Goal: Task Accomplishment & Management: Use online tool/utility

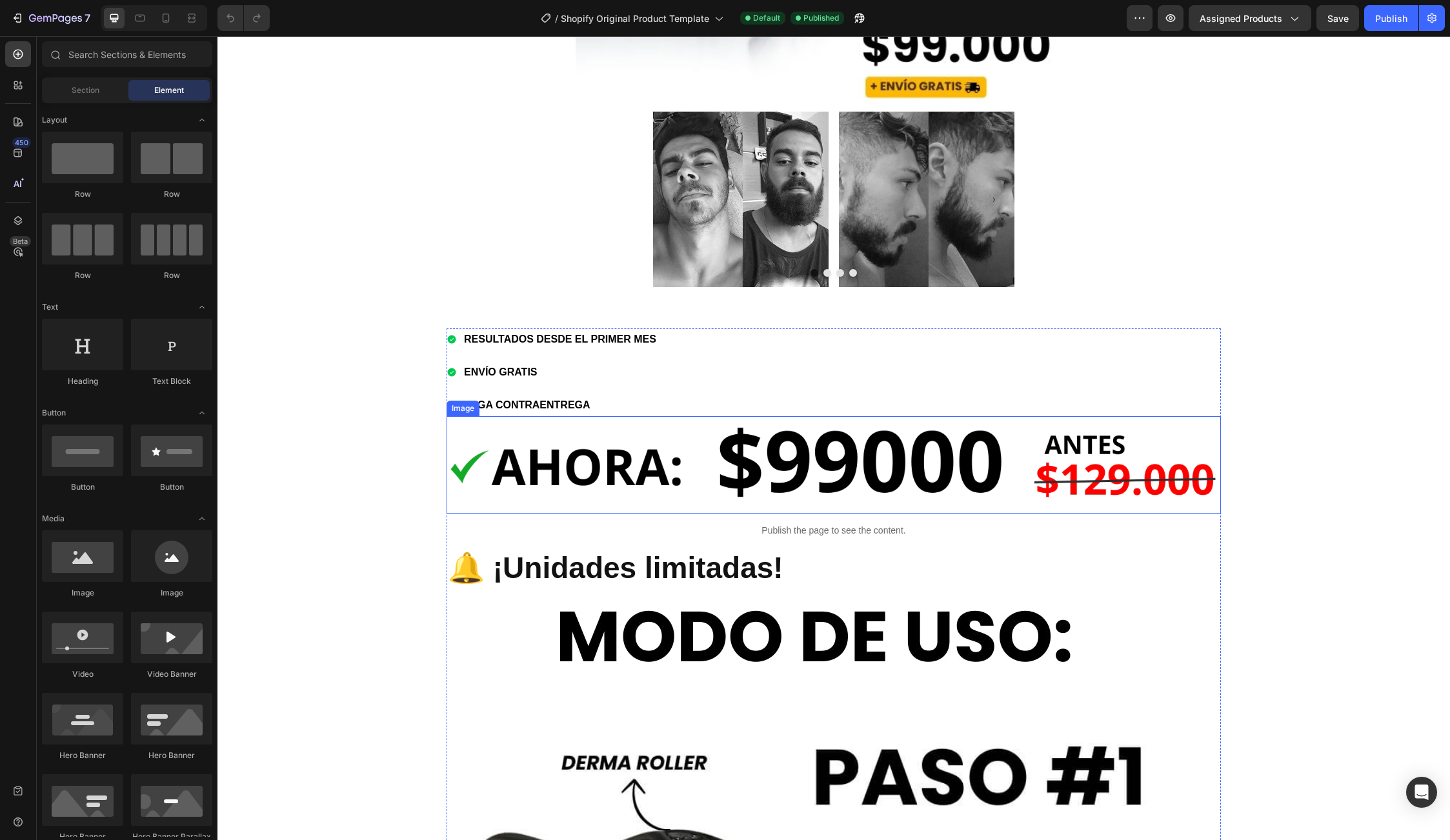
scroll to position [774, 0]
click at [553, 399] on strong "PAGA CONTRAENTREGA" at bounding box center [527, 404] width 126 height 11
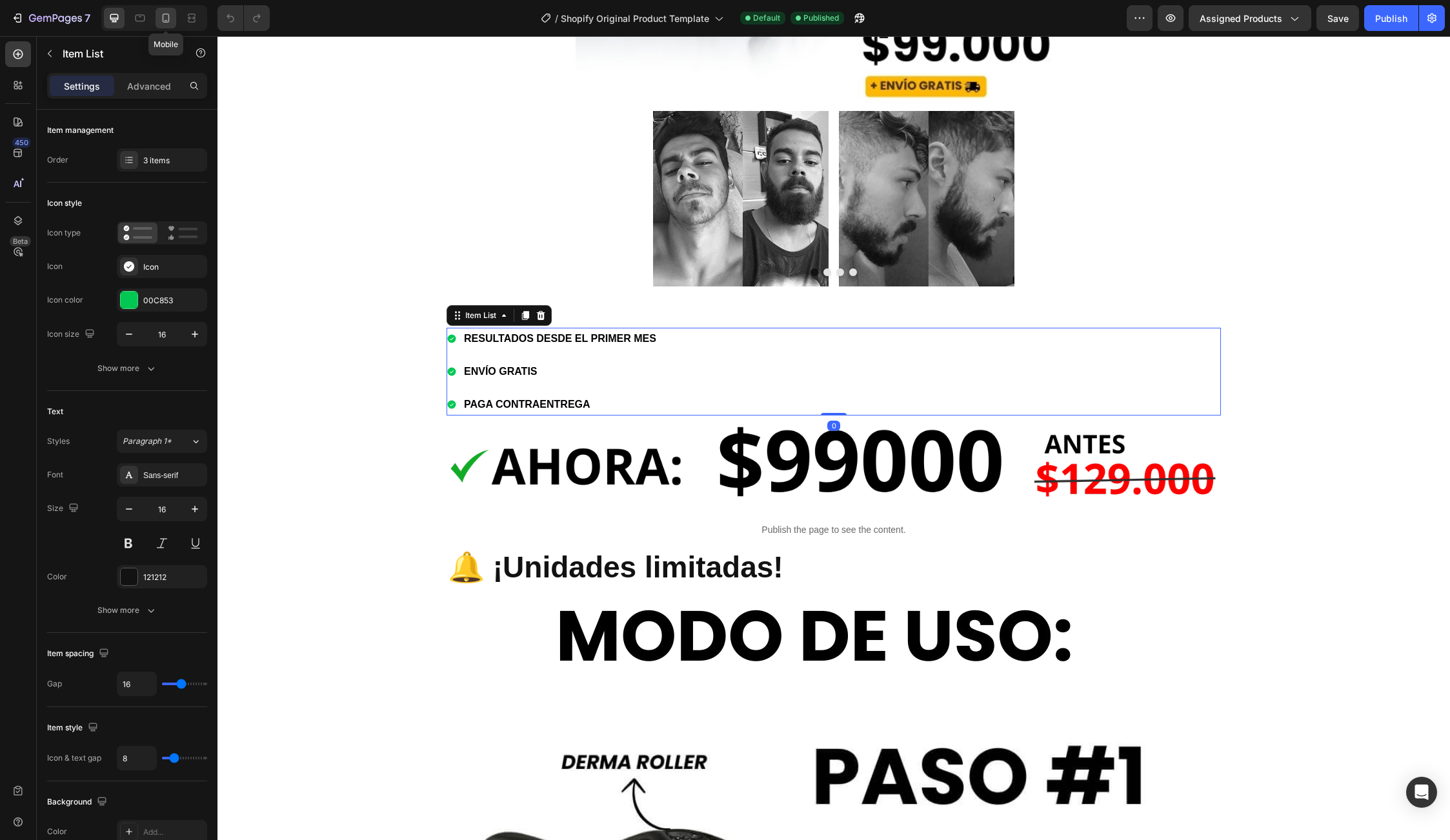
click at [168, 17] on icon at bounding box center [165, 18] width 13 height 13
type input "21"
type input "10"
type input "5"
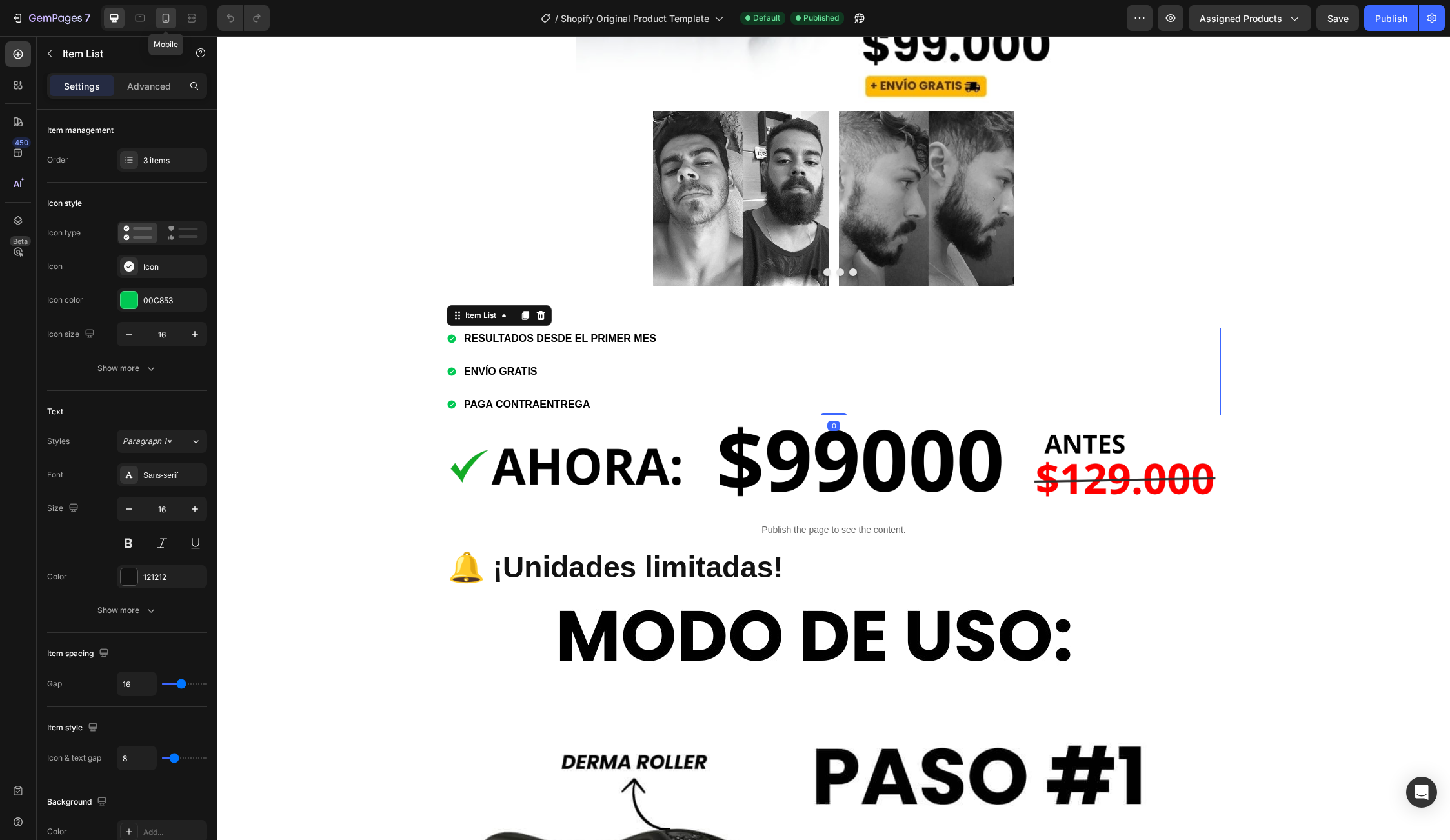
type input "5"
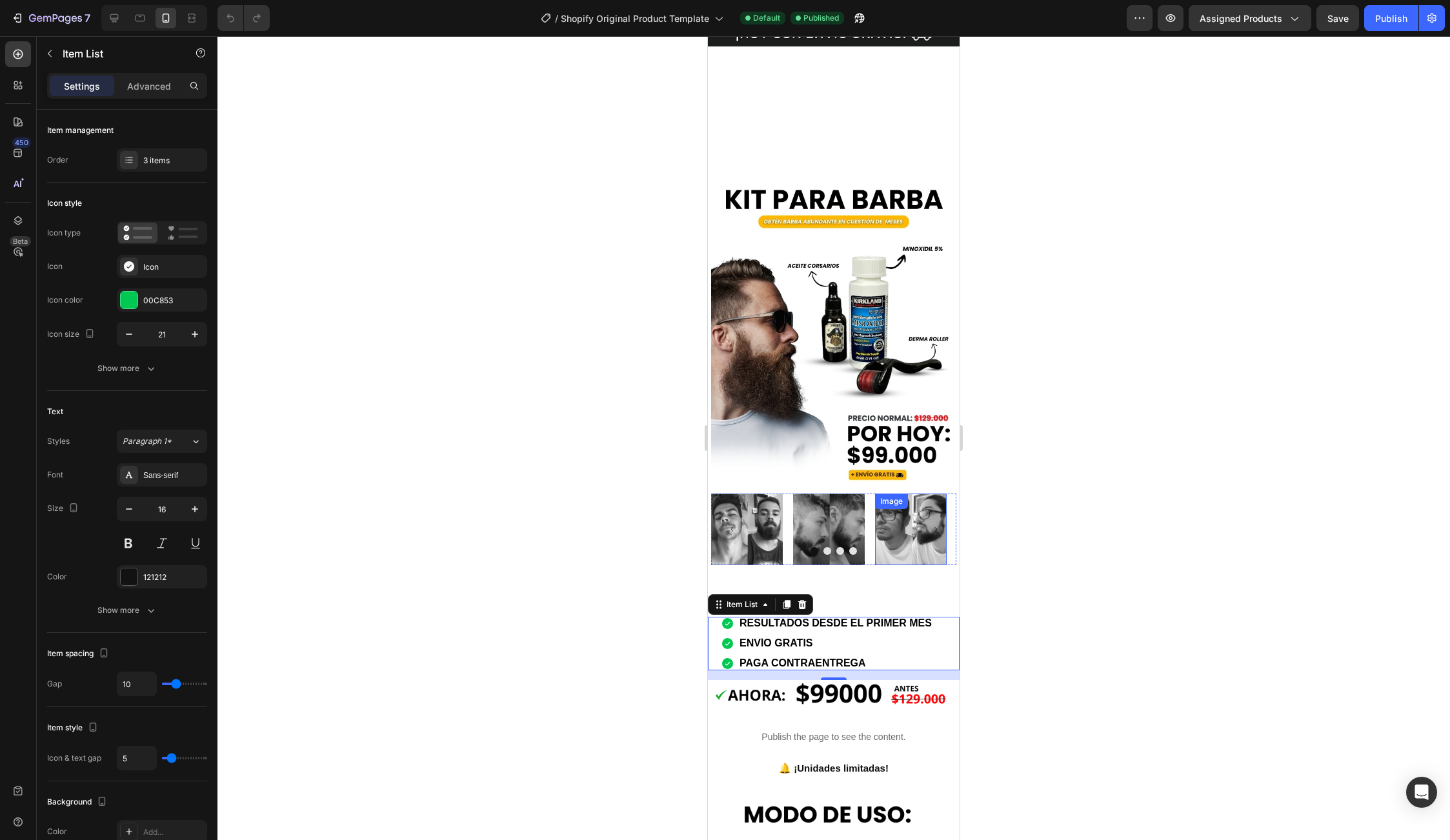
scroll to position [65, 0]
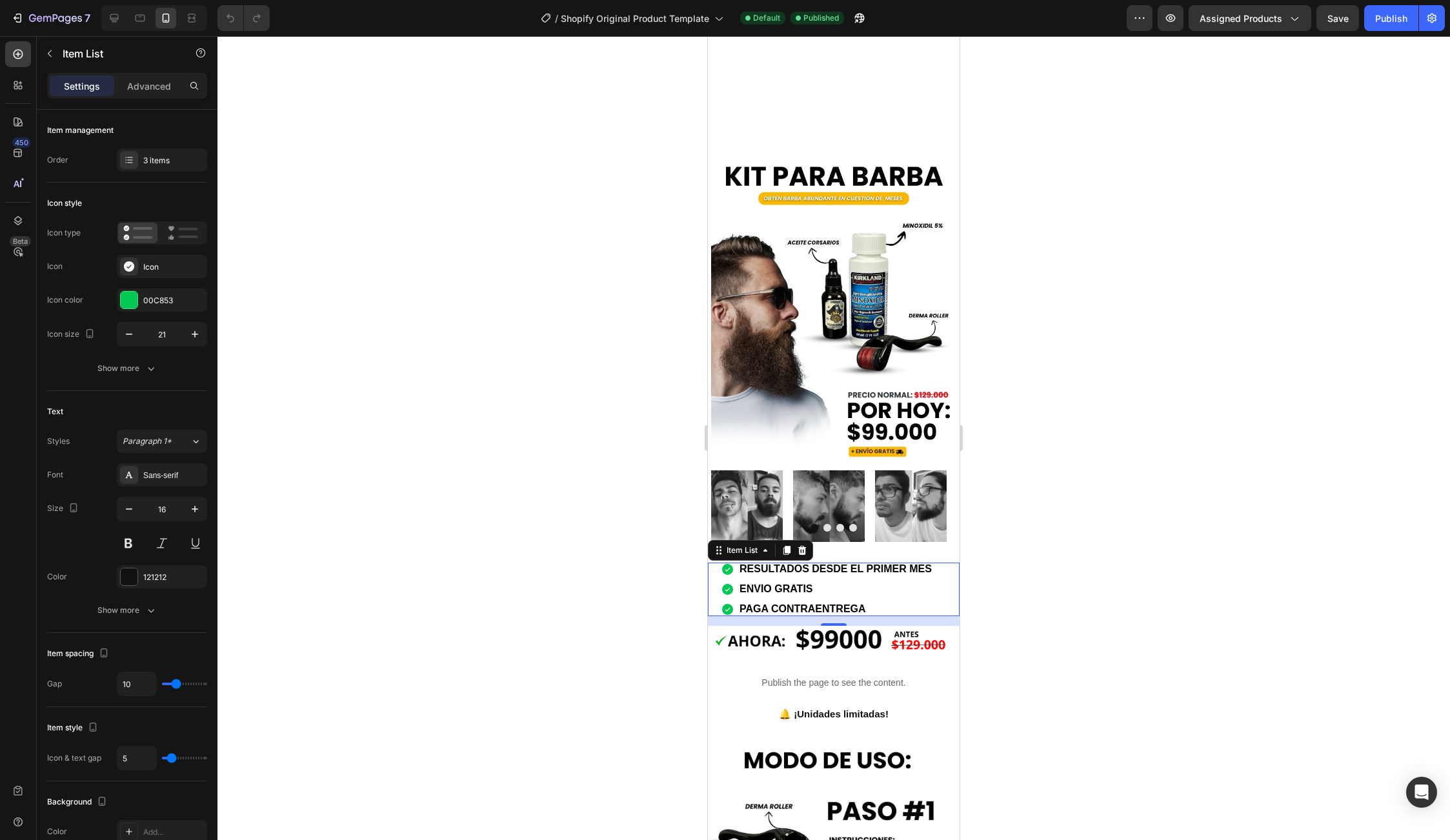
click at [1112, 583] on div at bounding box center [833, 438] width 1232 height 804
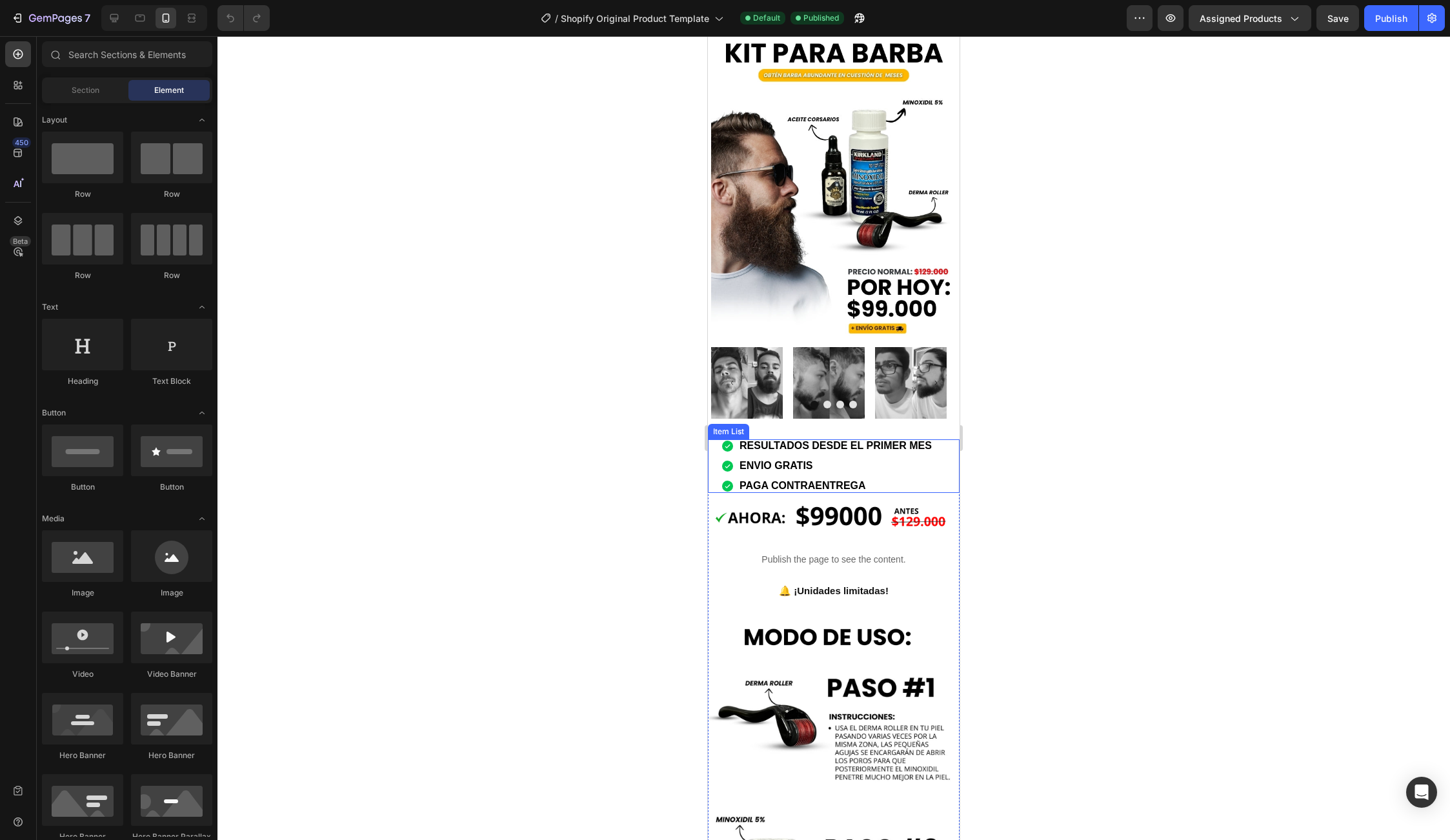
click at [814, 480] on strong "PAGA CONTRAENTREGA" at bounding box center [803, 485] width 126 height 11
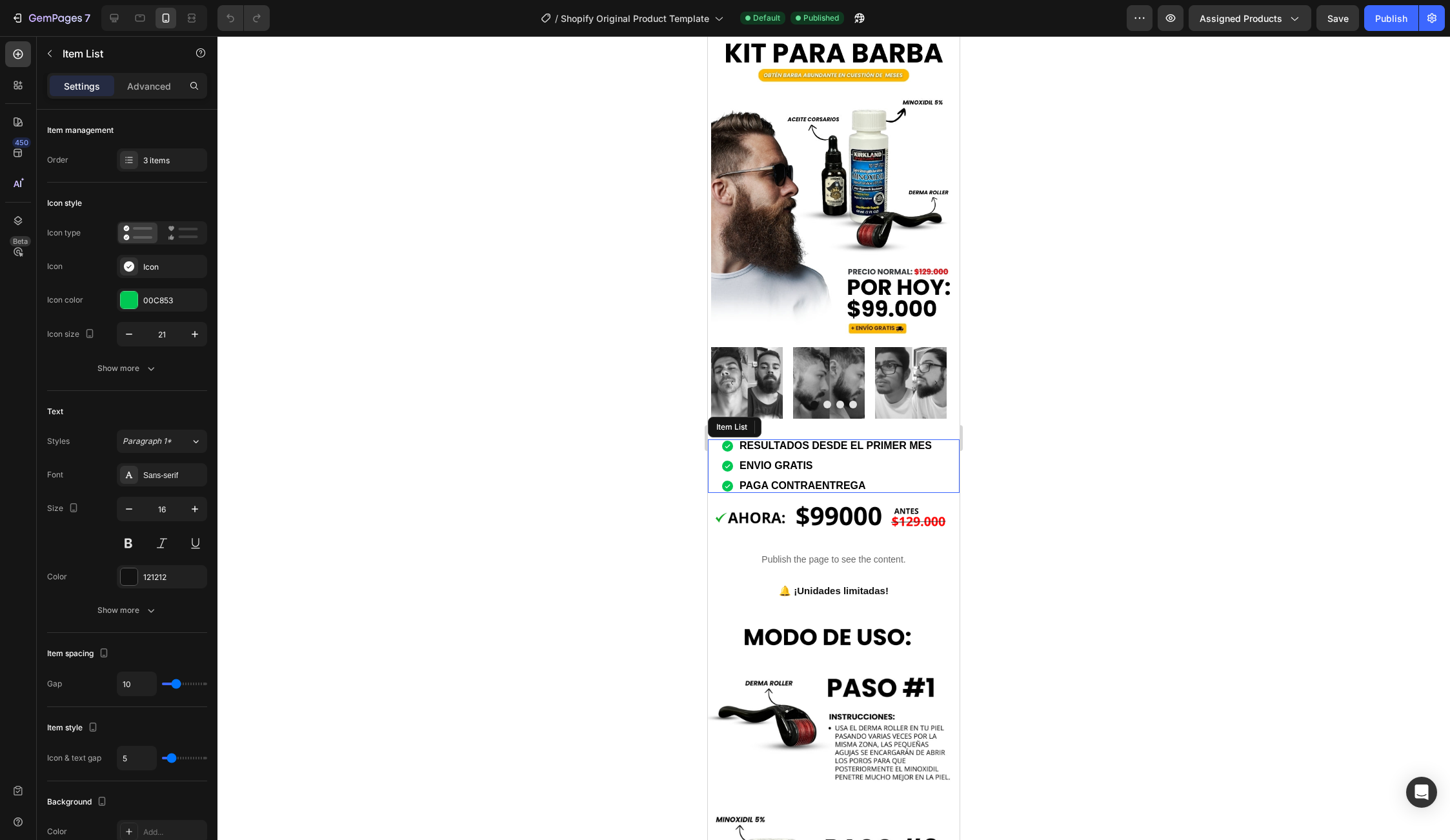
click at [814, 480] on strong "PAGA CONTRAENTREGA" at bounding box center [803, 485] width 126 height 11
click at [1114, 515] on div at bounding box center [833, 438] width 1232 height 804
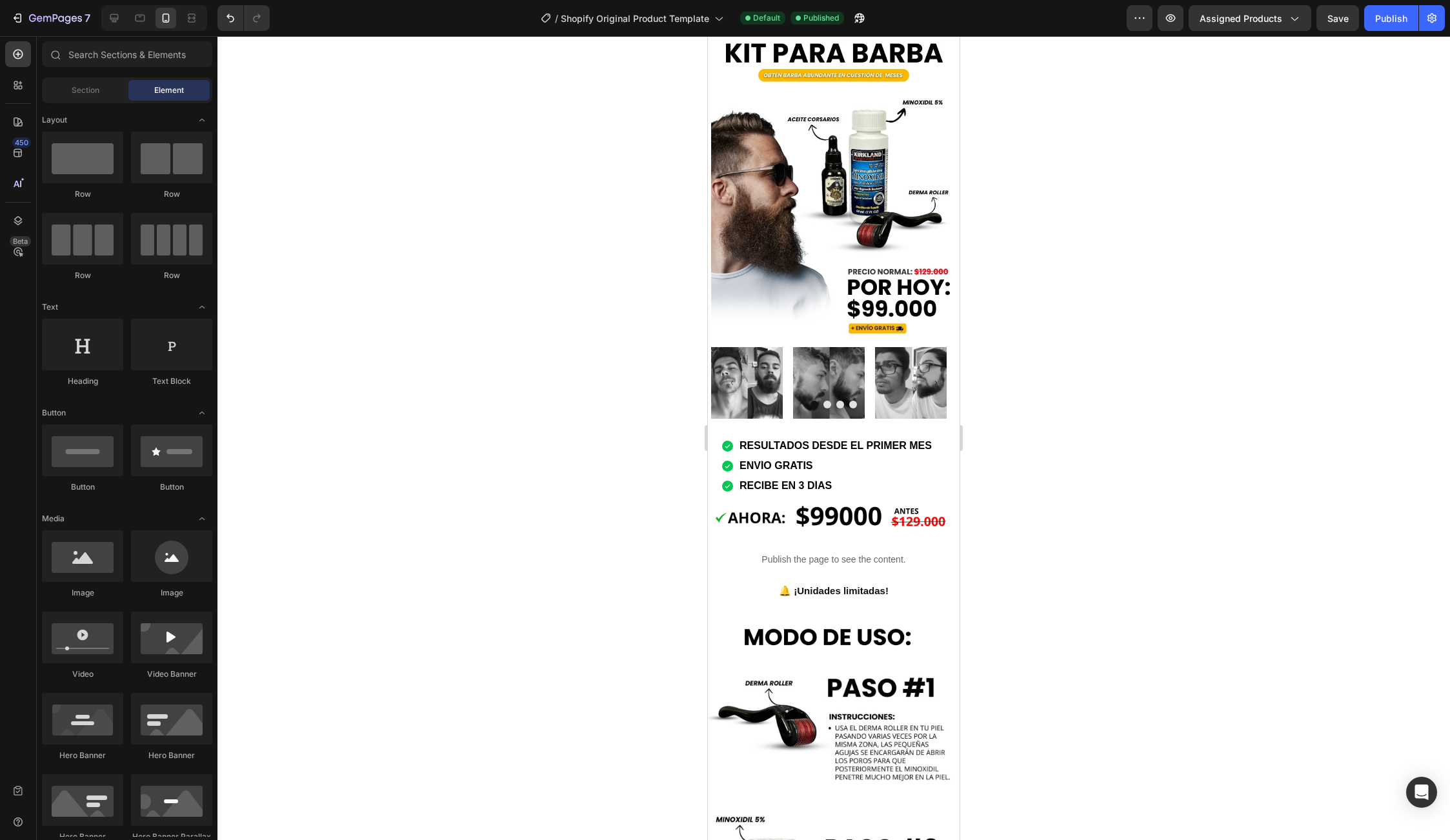
click at [1020, 496] on div at bounding box center [833, 438] width 1232 height 804
click at [833, 482] on p "RECIBE EN 3 DÍAS" at bounding box center [836, 486] width 192 height 8
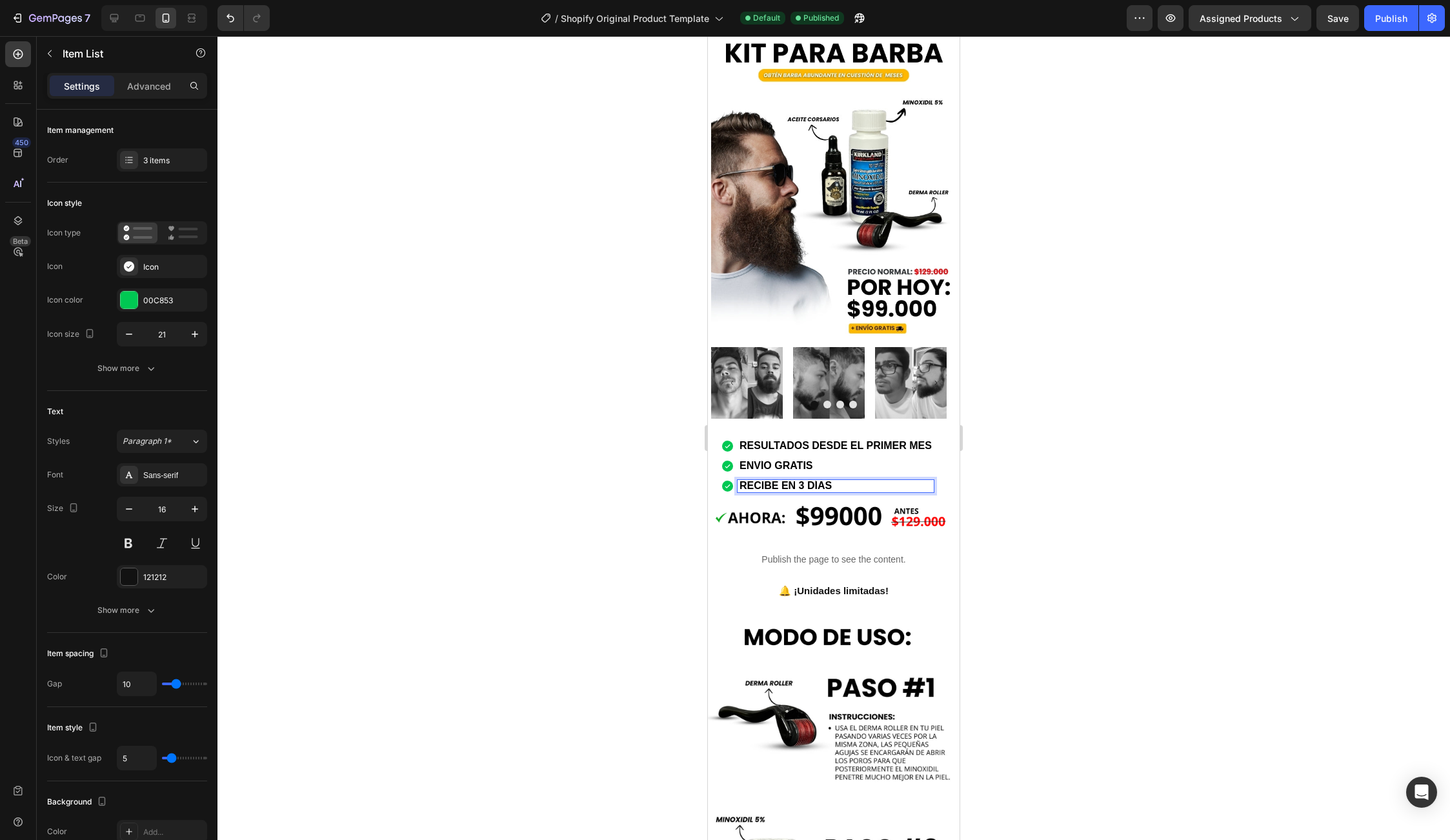
click at [820, 480] on strong "RECIBE EN 3 DÍAS" at bounding box center [785, 485] width 92 height 11
click at [1080, 500] on div at bounding box center [833, 438] width 1232 height 804
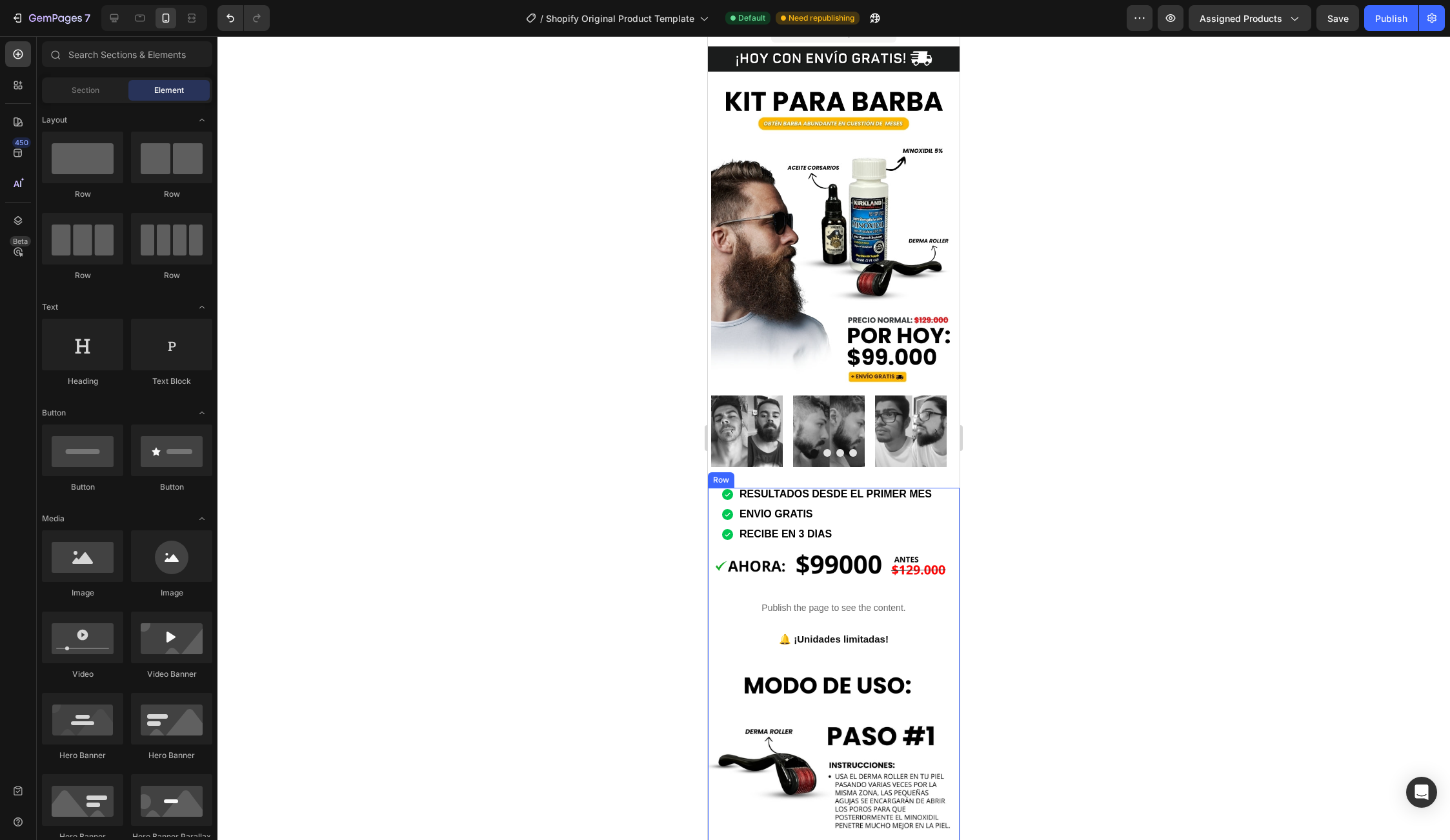
scroll to position [0, 0]
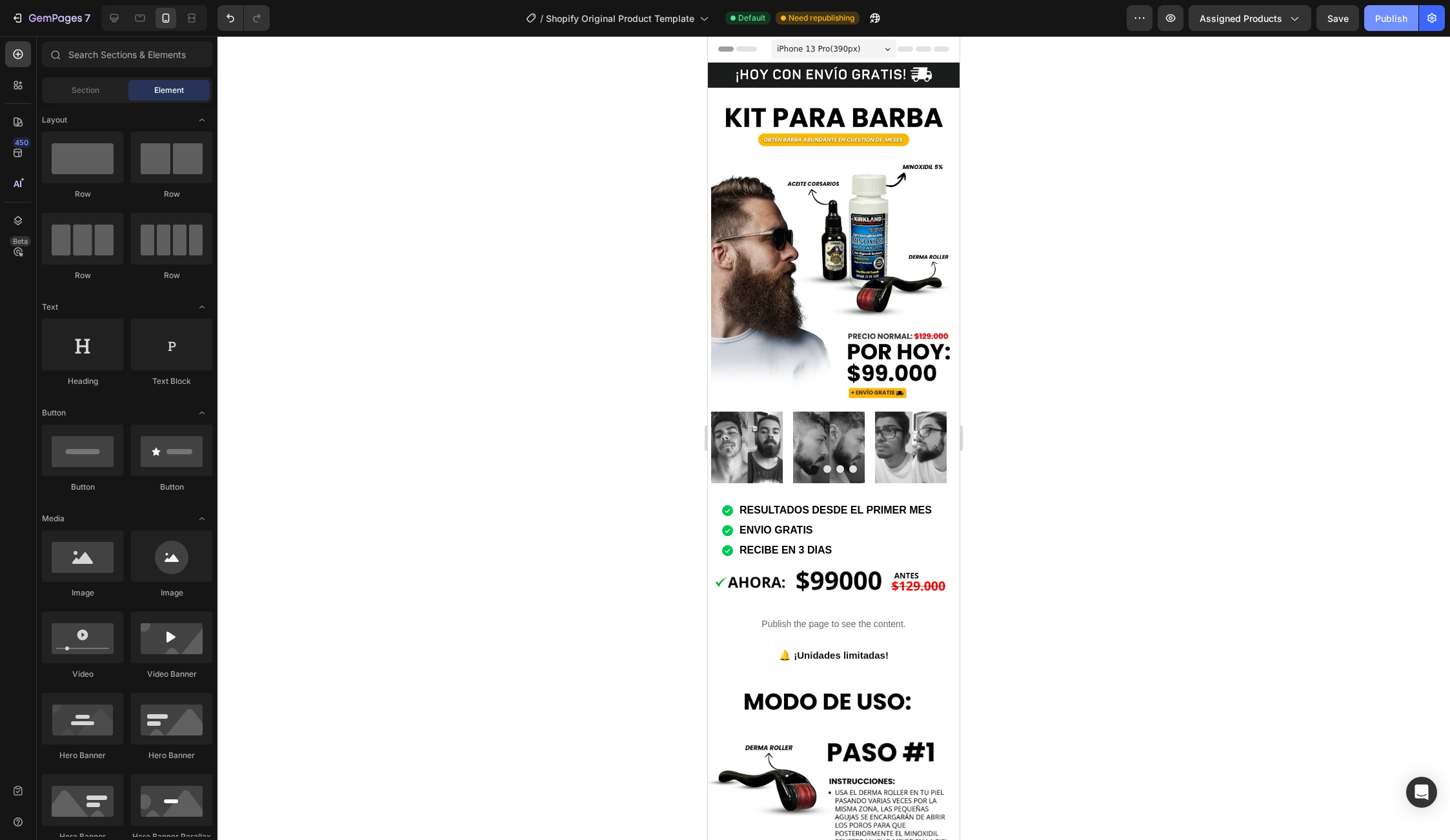
click at [1389, 21] on div "Publish" at bounding box center [1391, 19] width 32 height 14
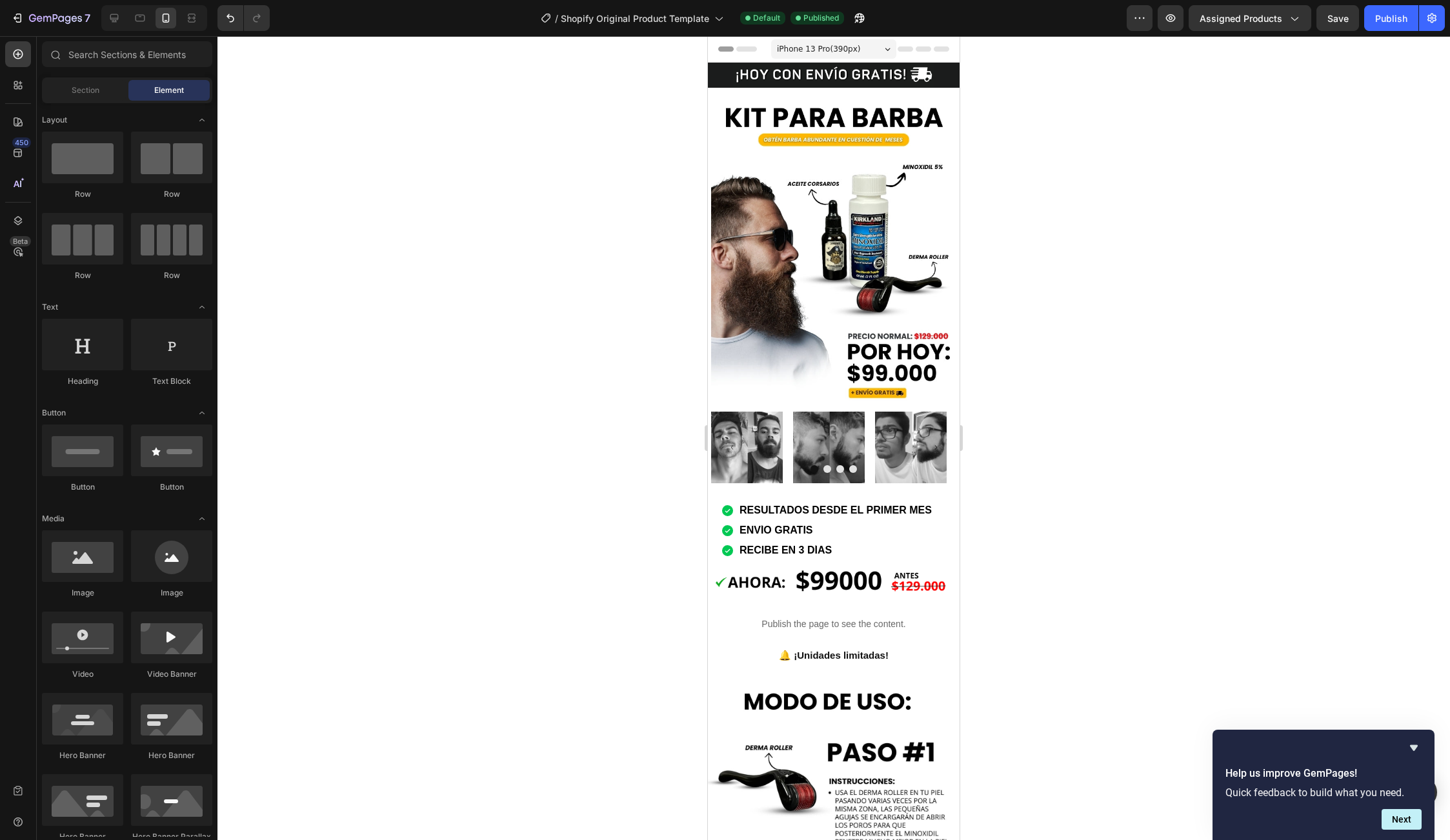
drag, startPoint x: 1303, startPoint y: 253, endPoint x: 1313, endPoint y: 254, distance: 10.0
click at [1304, 253] on div at bounding box center [833, 438] width 1232 height 804
